Goal: Check status: Check status

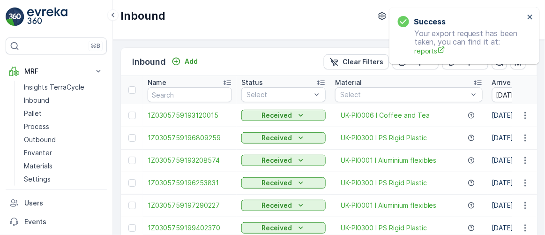
click at [525, 16] on div "Success Your export request has been taken, you can find it at: reports" at bounding box center [461, 35] width 132 height 45
click at [531, 17] on icon "close" at bounding box center [530, 16] width 7 height 7
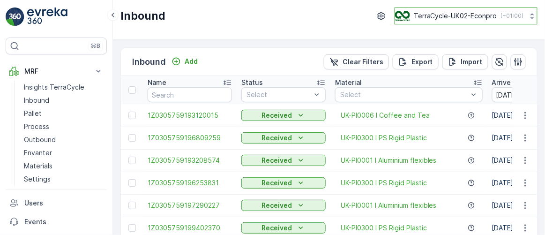
click at [450, 18] on p "TerraCycle-UK02-Econpro" at bounding box center [454, 15] width 83 height 9
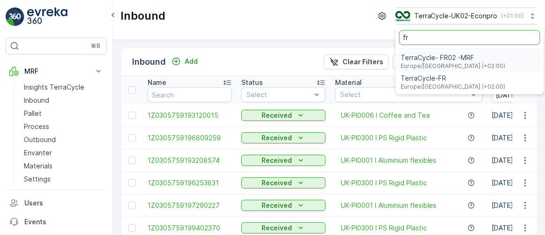
type input "fr"
click at [471, 61] on div "TerraCycle- FR02 -MRF Europe/Paris (+02:00)" at bounding box center [469, 61] width 145 height 21
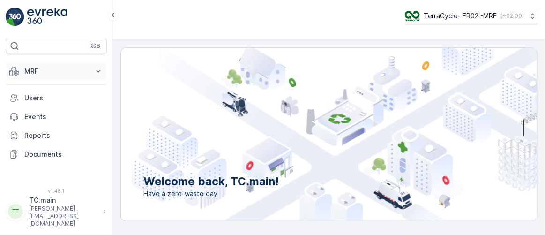
click at [47, 64] on button "MRF" at bounding box center [56, 71] width 101 height 19
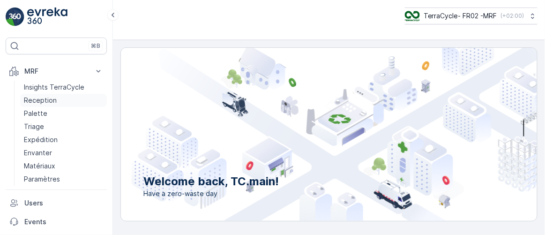
click at [49, 97] on p "Reception" at bounding box center [40, 100] width 33 height 9
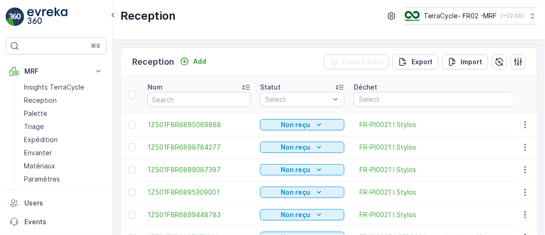
click at [291, 49] on div "Reception Add Clear Filters Export Import" at bounding box center [329, 62] width 416 height 28
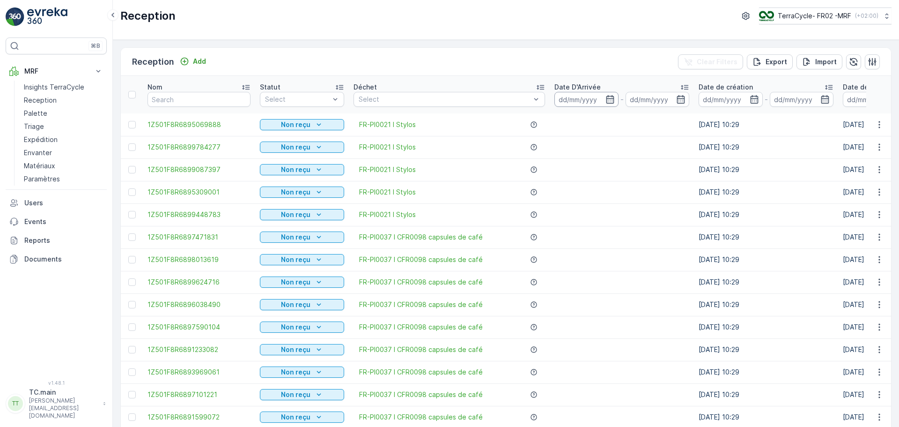
click at [544, 92] on input at bounding box center [586, 99] width 64 height 15
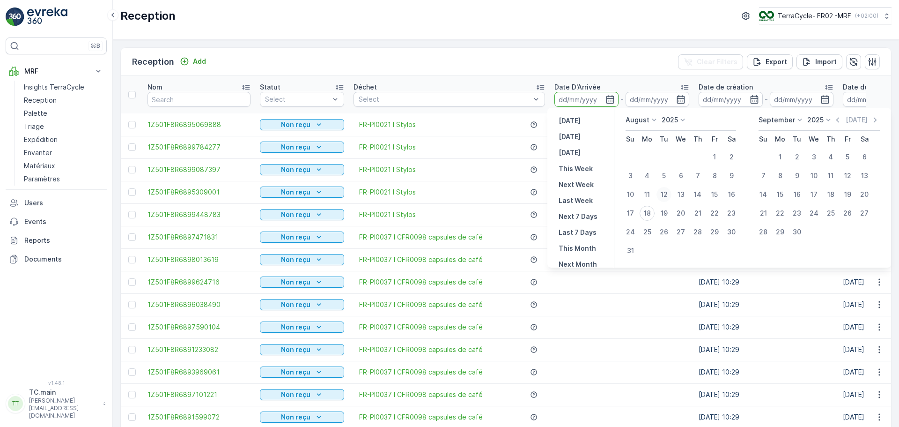
click at [544, 193] on div "12" at bounding box center [663, 194] width 15 height 15
type input "[DATE]"
click at [544, 214] on div "17" at bounding box center [630, 213] width 15 height 15
type input "[DATE]"
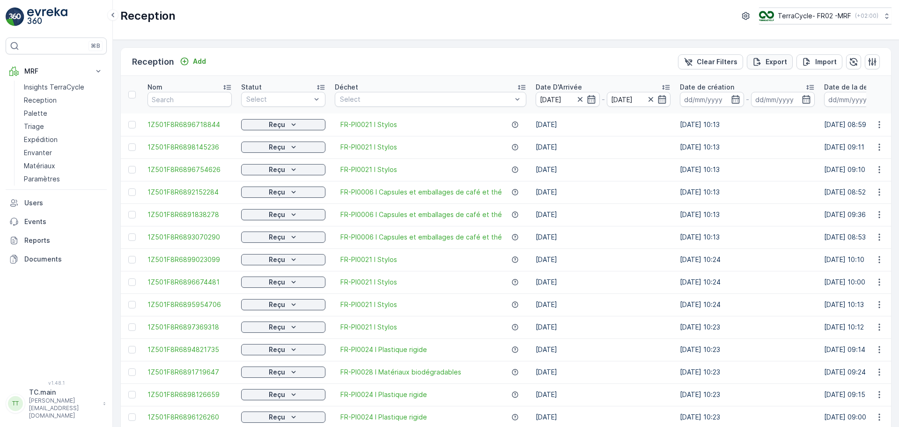
click at [544, 59] on div "Export" at bounding box center [769, 61] width 35 height 9
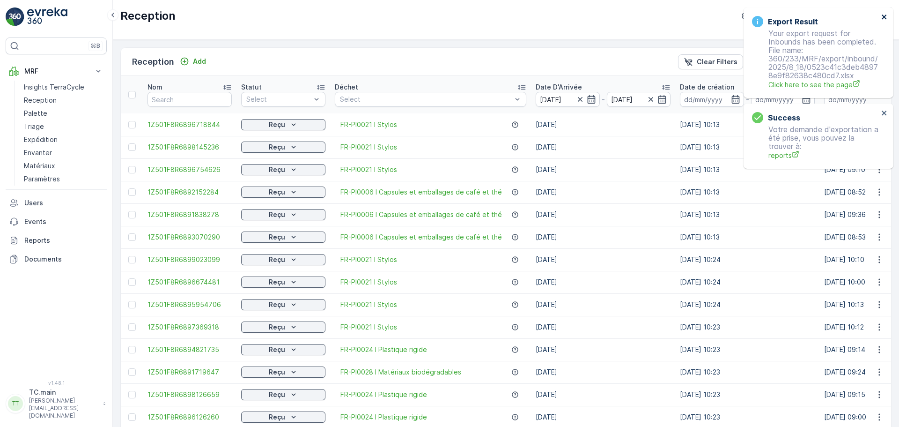
click at [544, 17] on icon "close" at bounding box center [884, 16] width 7 height 7
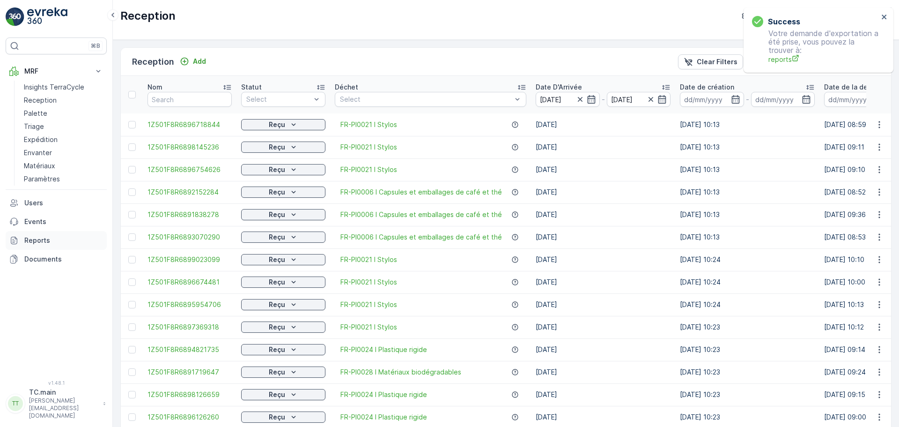
click at [59, 234] on p "Reports" at bounding box center [63, 240] width 79 height 9
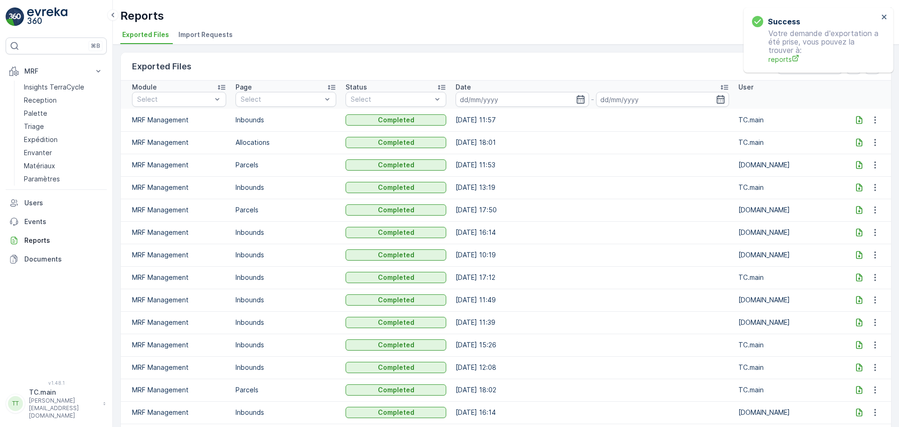
click at [544, 120] on icon at bounding box center [859, 119] width 9 height 9
click at [544, 62] on span "reports" at bounding box center [823, 59] width 110 height 10
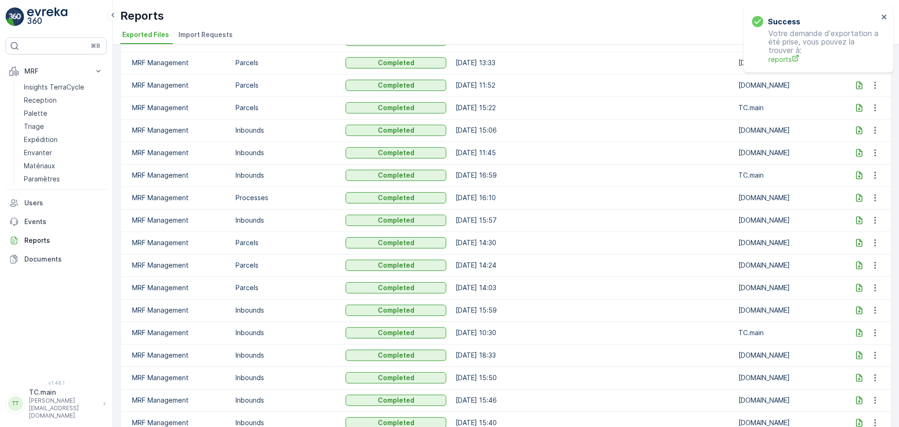
scroll to position [656, 0]
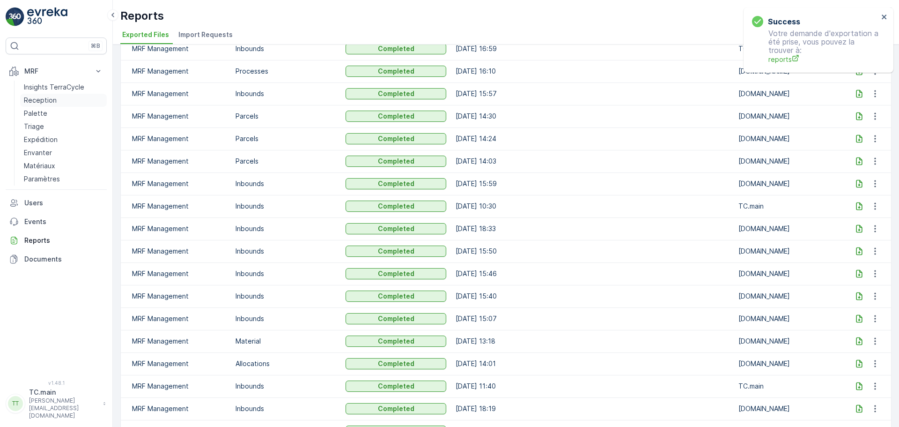
click at [47, 99] on p "Reception" at bounding box center [40, 100] width 33 height 9
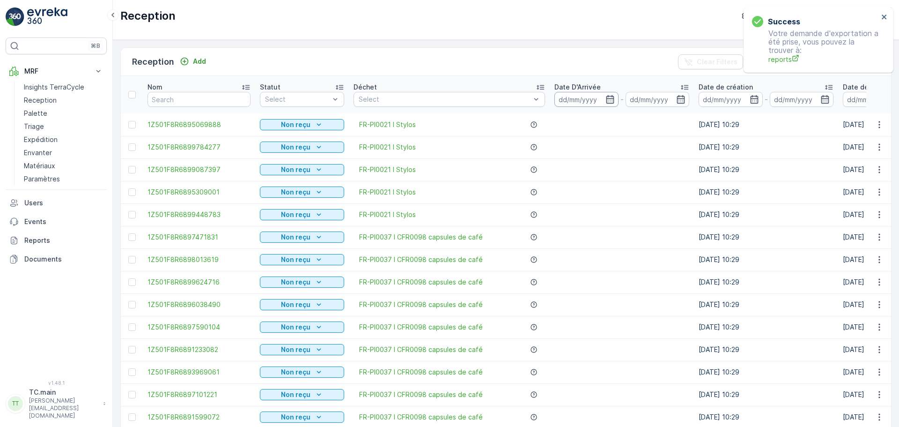
click at [544, 100] on input at bounding box center [586, 99] width 64 height 15
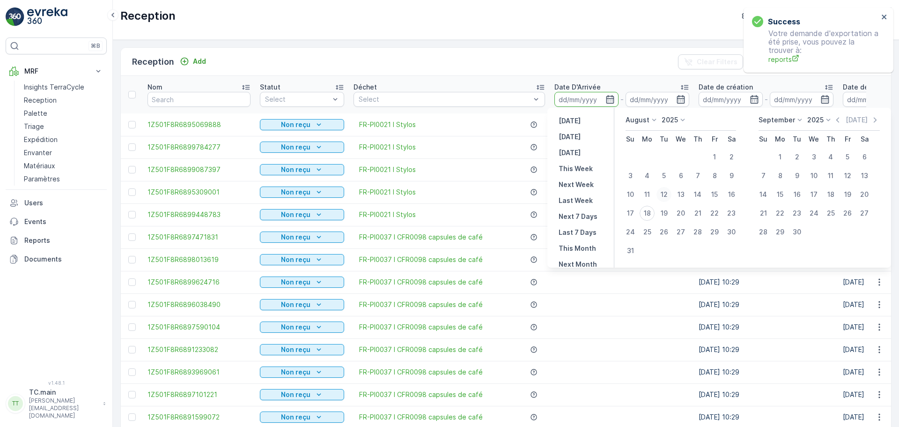
click at [544, 196] on div "12" at bounding box center [663, 194] width 15 height 15
type input "[DATE]"
click at [544, 215] on div "17" at bounding box center [630, 213] width 15 height 15
type input "[DATE]"
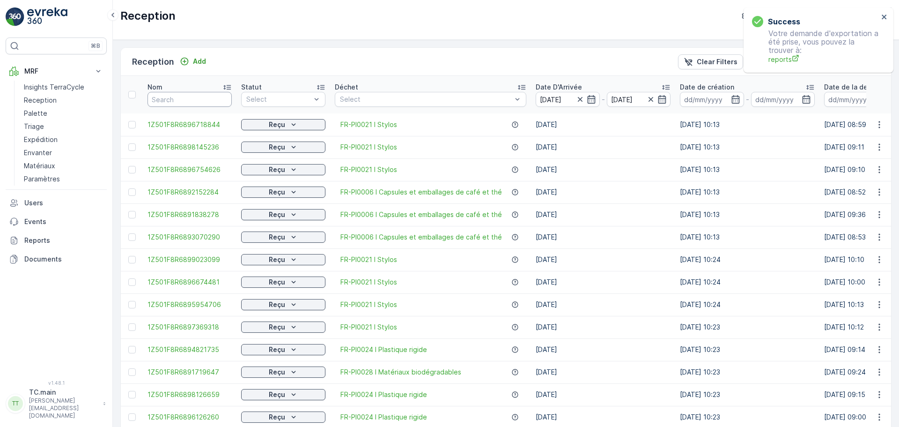
click at [194, 96] on input "text" at bounding box center [189, 99] width 84 height 15
paste input "1Z501F8R9198642977"
type input "1Z501F8R9198642977"
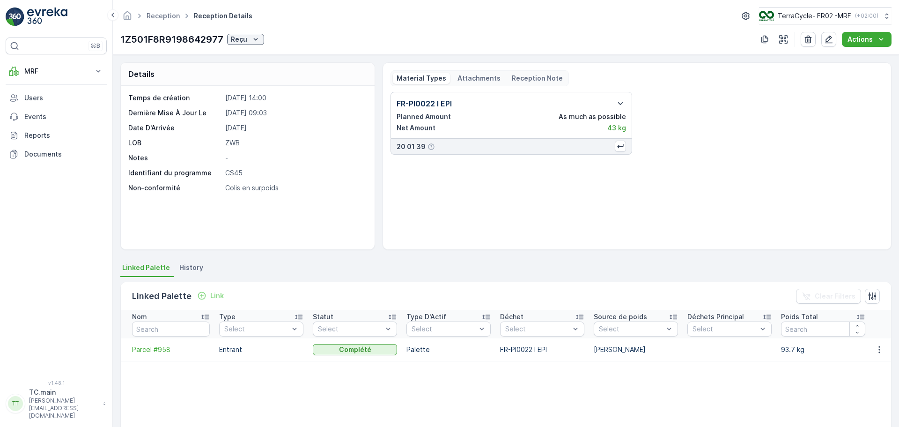
click at [473, 78] on p "Attachments" at bounding box center [478, 78] width 43 height 9
